Goal: Information Seeking & Learning: Learn about a topic

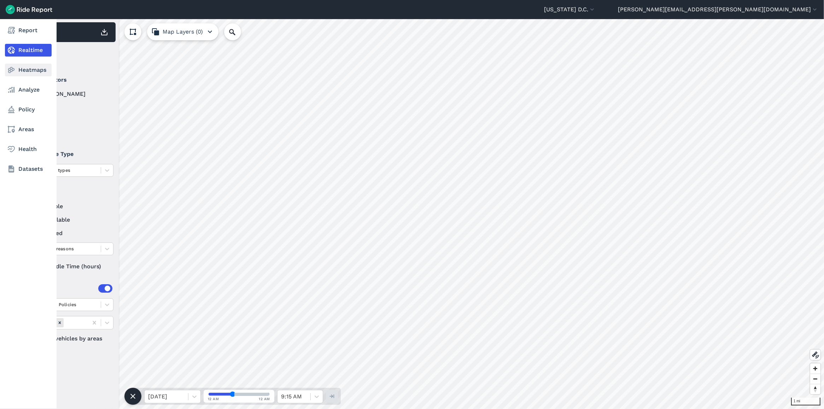
click at [22, 73] on link "Heatmaps" at bounding box center [28, 70] width 47 height 13
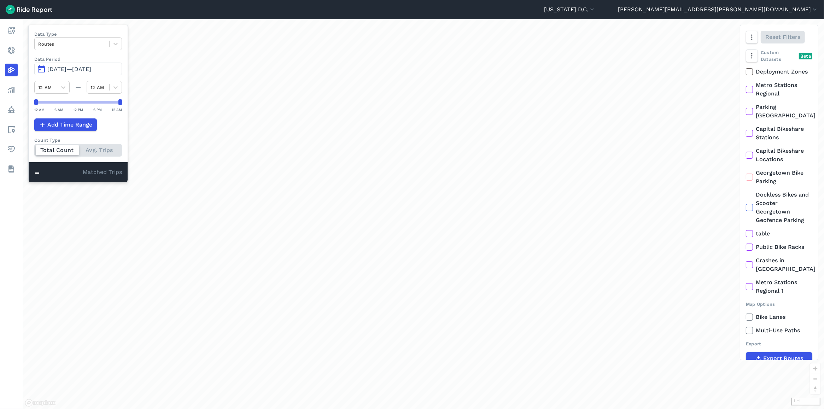
click at [85, 71] on span "[DATE]—[DATE]" at bounding box center [69, 69] width 44 height 7
click at [72, 71] on span "[DATE]—[DATE]" at bounding box center [69, 69] width 44 height 7
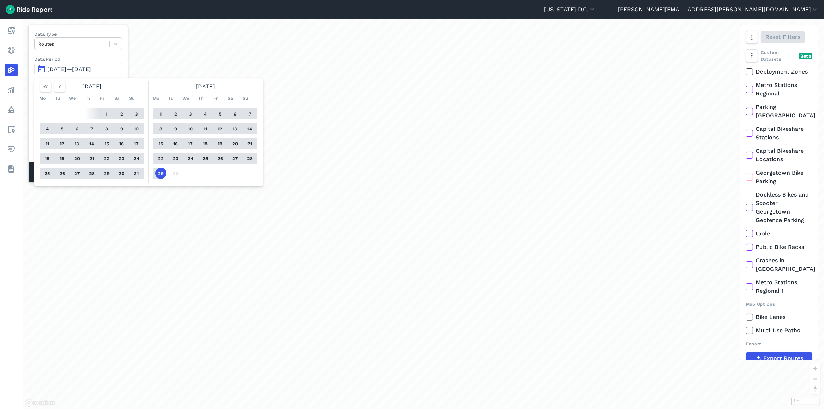
click at [160, 159] on button "22" at bounding box center [160, 158] width 11 height 11
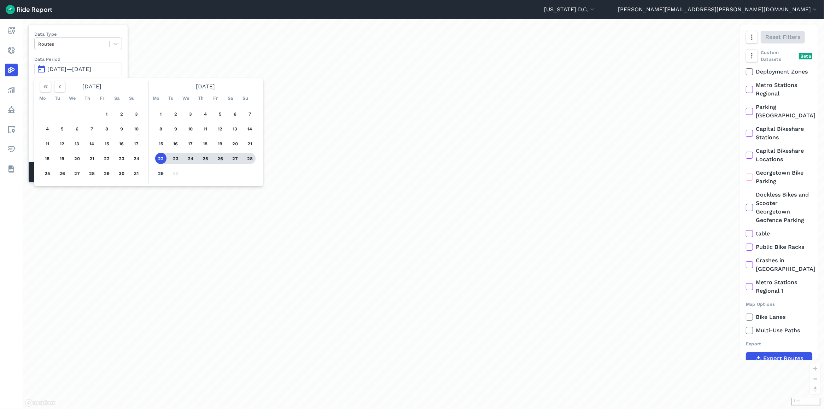
click at [251, 157] on button "28" at bounding box center [249, 158] width 11 height 11
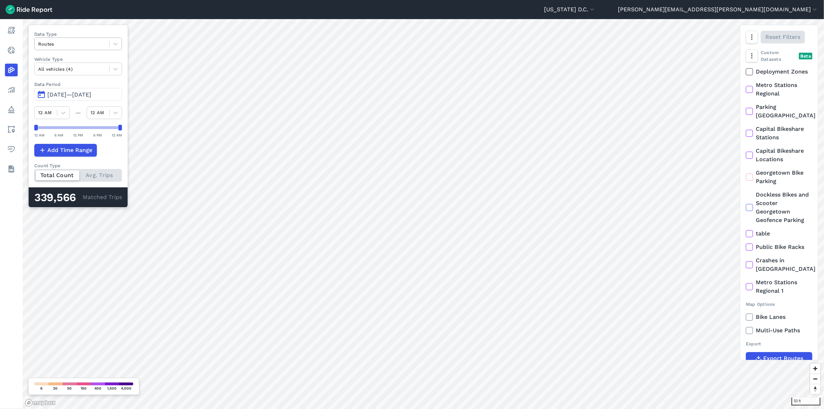
click at [78, 49] on div "Routes" at bounding box center [72, 44] width 75 height 11
click at [82, 86] on div "Curb Events" at bounding box center [78, 85] width 88 height 12
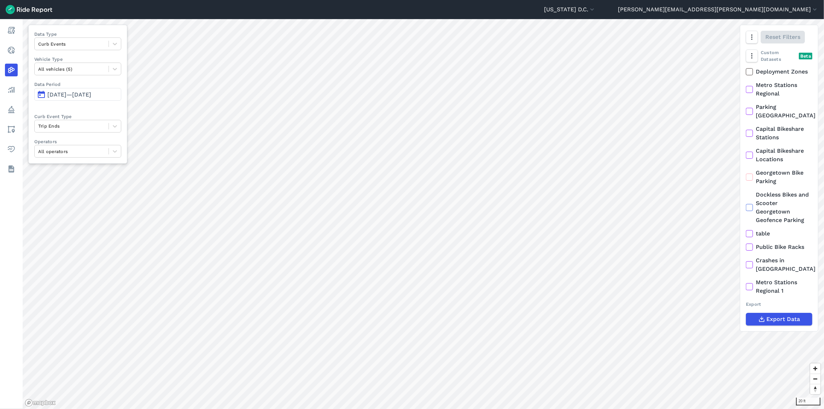
click at [91, 94] on span "[DATE]—[DATE]" at bounding box center [69, 94] width 44 height 7
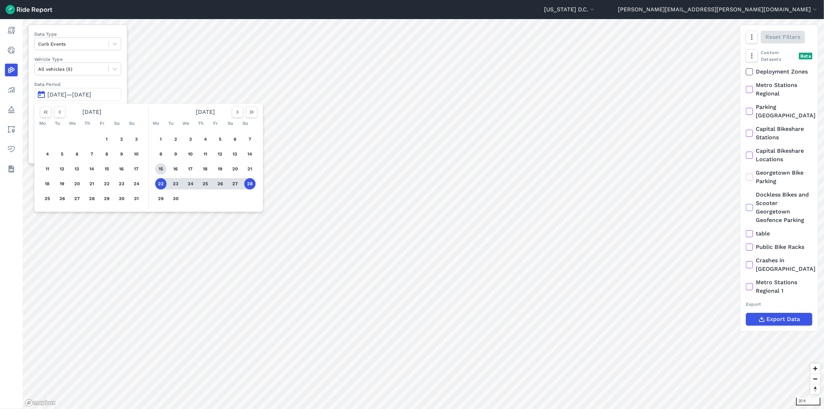
click at [159, 168] on button "15" at bounding box center [160, 168] width 11 height 11
click at [248, 170] on button "21" at bounding box center [249, 168] width 11 height 11
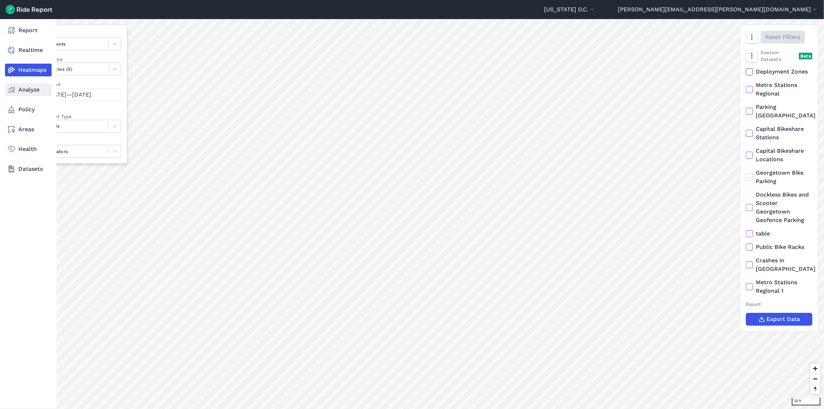
click at [23, 93] on link "Analyze" at bounding box center [28, 89] width 47 height 13
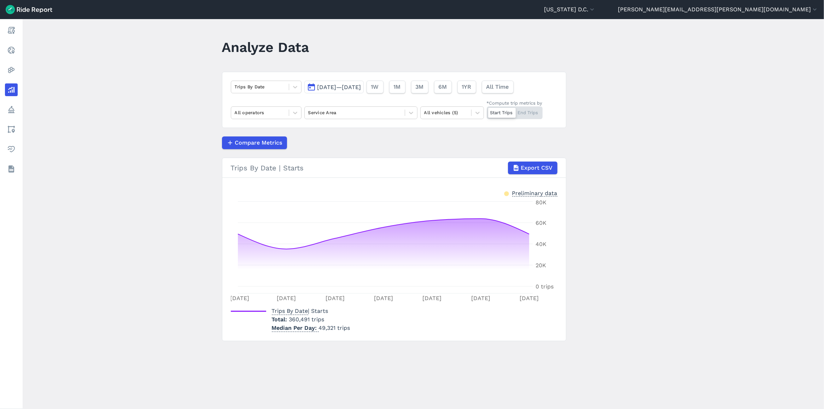
click at [324, 88] on span "[DATE]—[DATE]" at bounding box center [339, 87] width 44 height 7
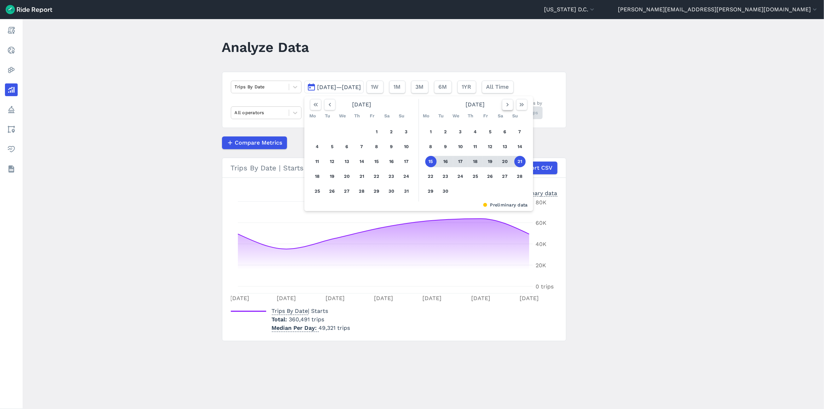
click at [505, 110] on button "button" at bounding box center [507, 104] width 11 height 11
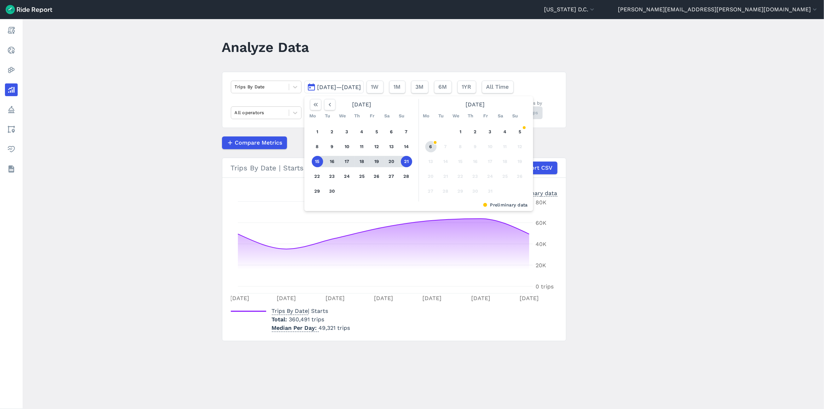
click at [426, 145] on button "6" at bounding box center [430, 146] width 11 height 11
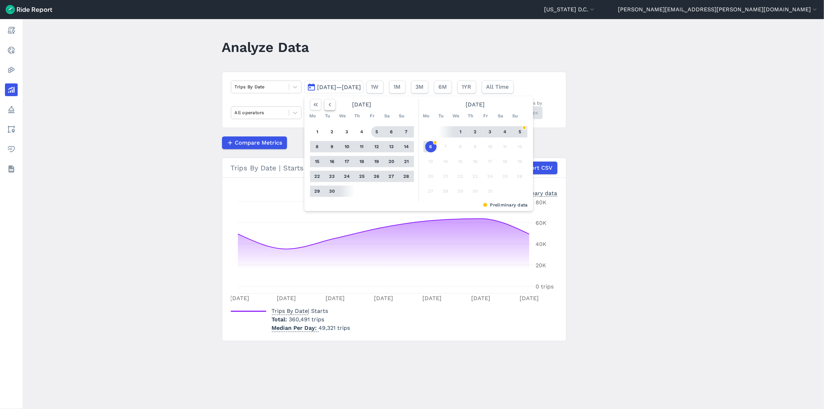
click at [330, 105] on icon "button" at bounding box center [329, 104] width 7 height 7
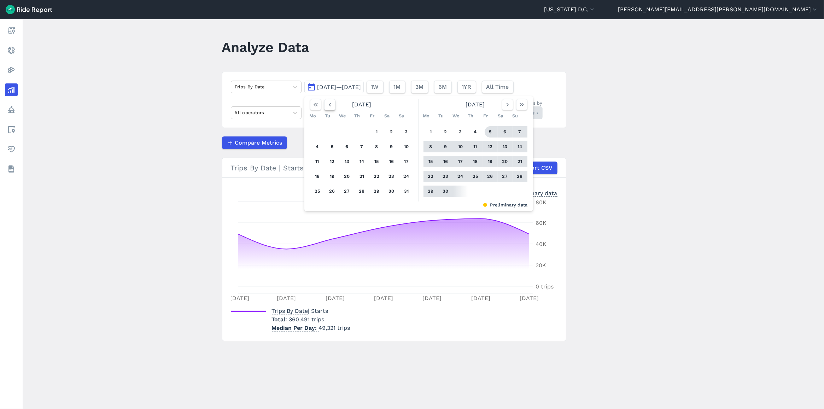
click at [330, 105] on icon "button" at bounding box center [329, 104] width 7 height 7
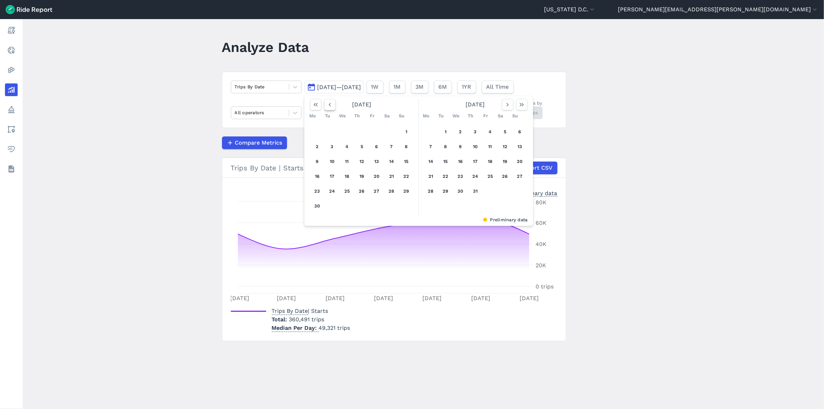
click at [330, 105] on icon "button" at bounding box center [329, 104] width 7 height 7
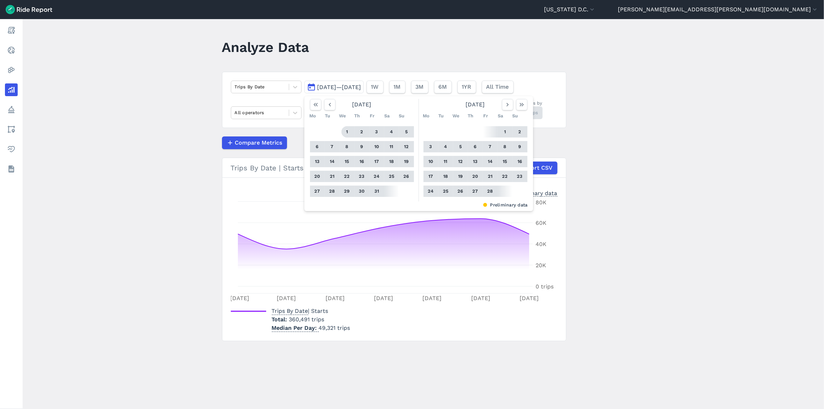
click at [344, 132] on button "1" at bounding box center [346, 131] width 11 height 11
